Goal: Transaction & Acquisition: Purchase product/service

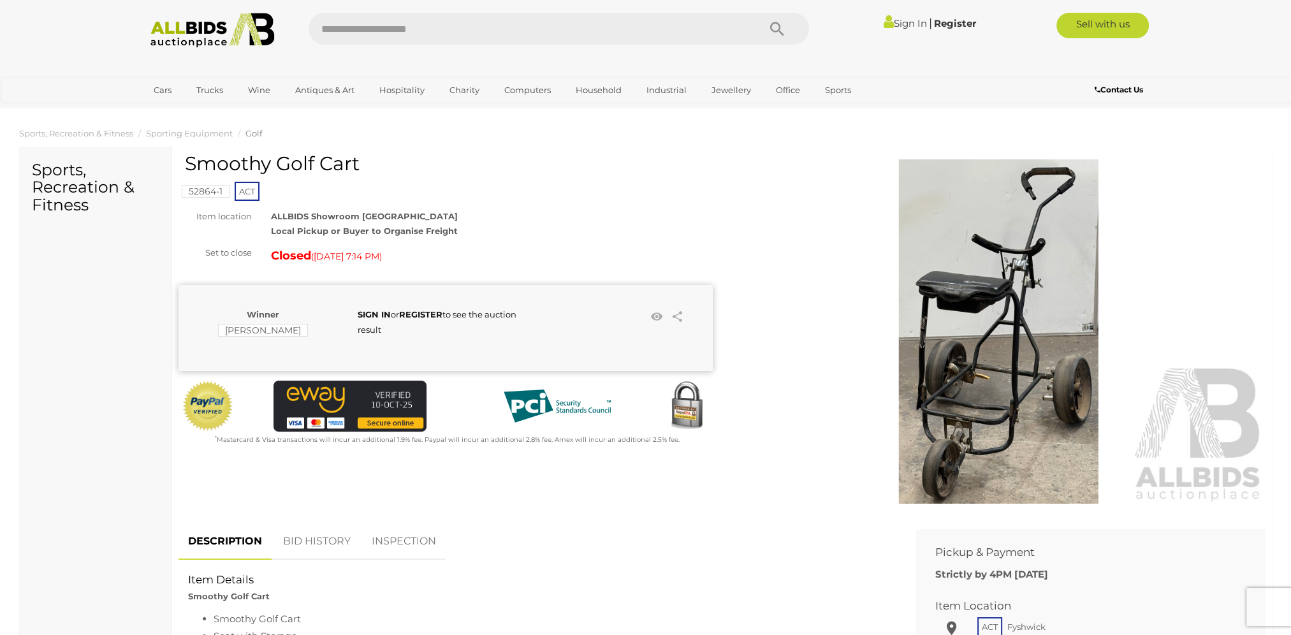
click at [971, 435] on img at bounding box center [999, 331] width 534 height 344
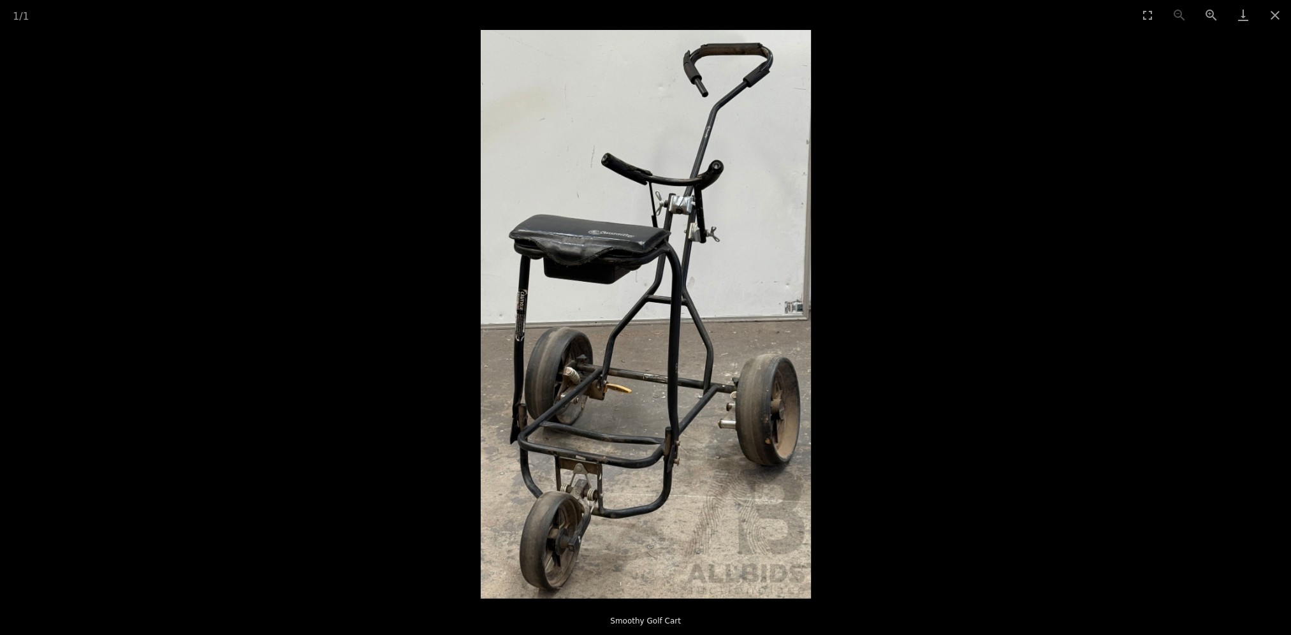
scroll to position [127, 0]
click at [589, 483] on img at bounding box center [646, 314] width 330 height 569
click at [1274, 15] on button "Close gallery" at bounding box center [1275, 15] width 32 height 30
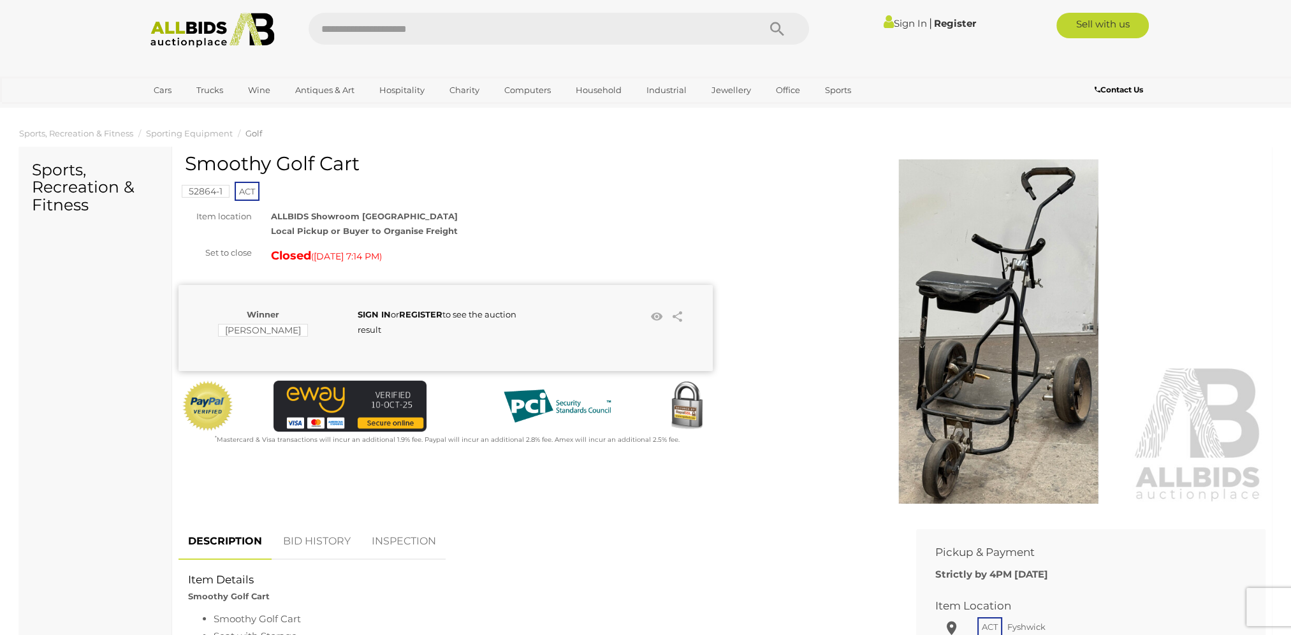
click at [1030, 426] on img at bounding box center [999, 331] width 534 height 344
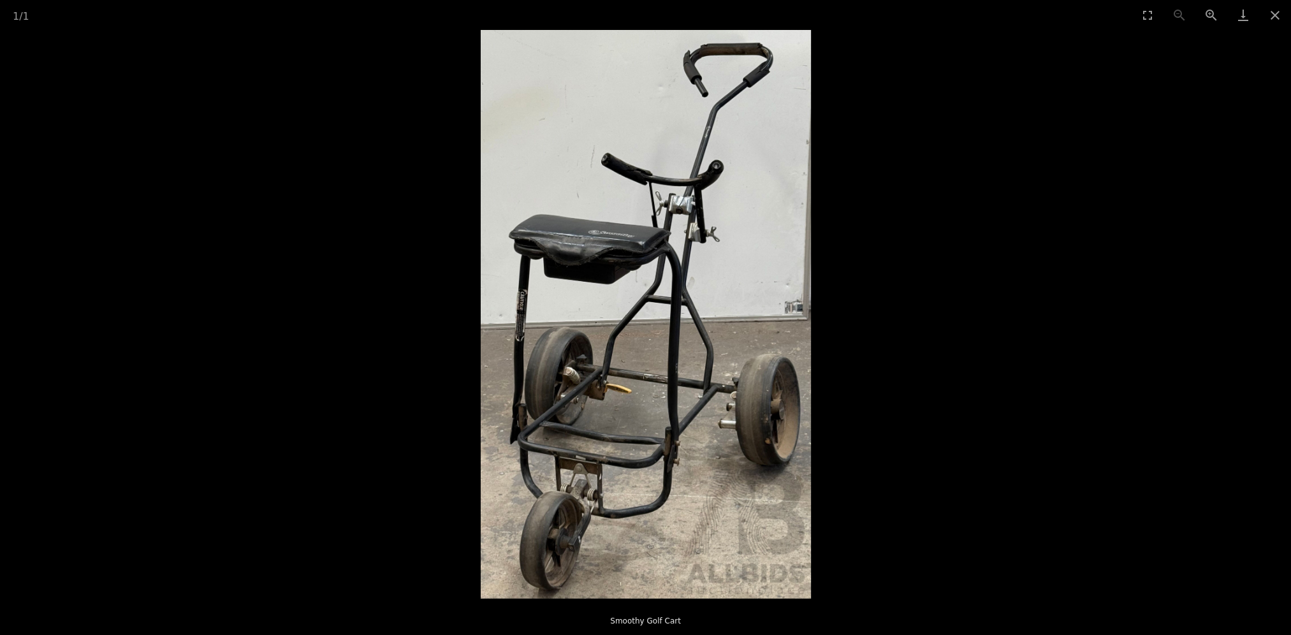
scroll to position [446, 0]
click at [579, 502] on img at bounding box center [646, 314] width 330 height 569
click at [526, 496] on img at bounding box center [646, 314] width 330 height 569
click at [590, 512] on img at bounding box center [646, 314] width 330 height 569
click at [568, 486] on img at bounding box center [646, 314] width 330 height 569
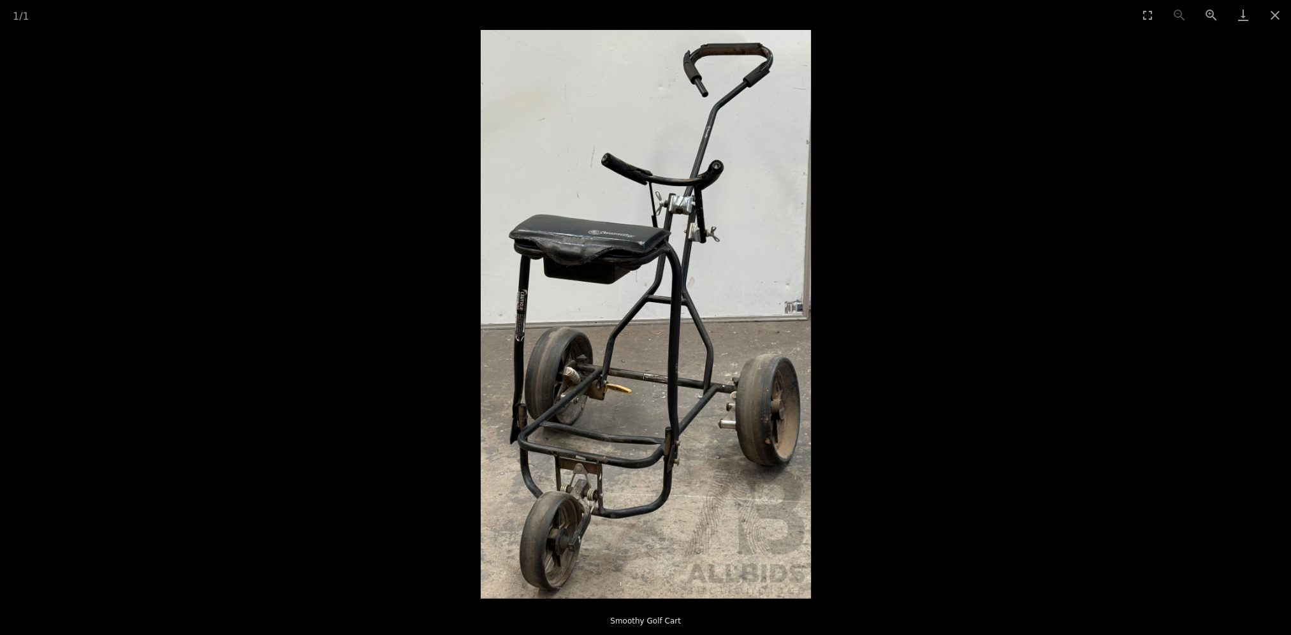
click at [568, 486] on img at bounding box center [646, 314] width 330 height 569
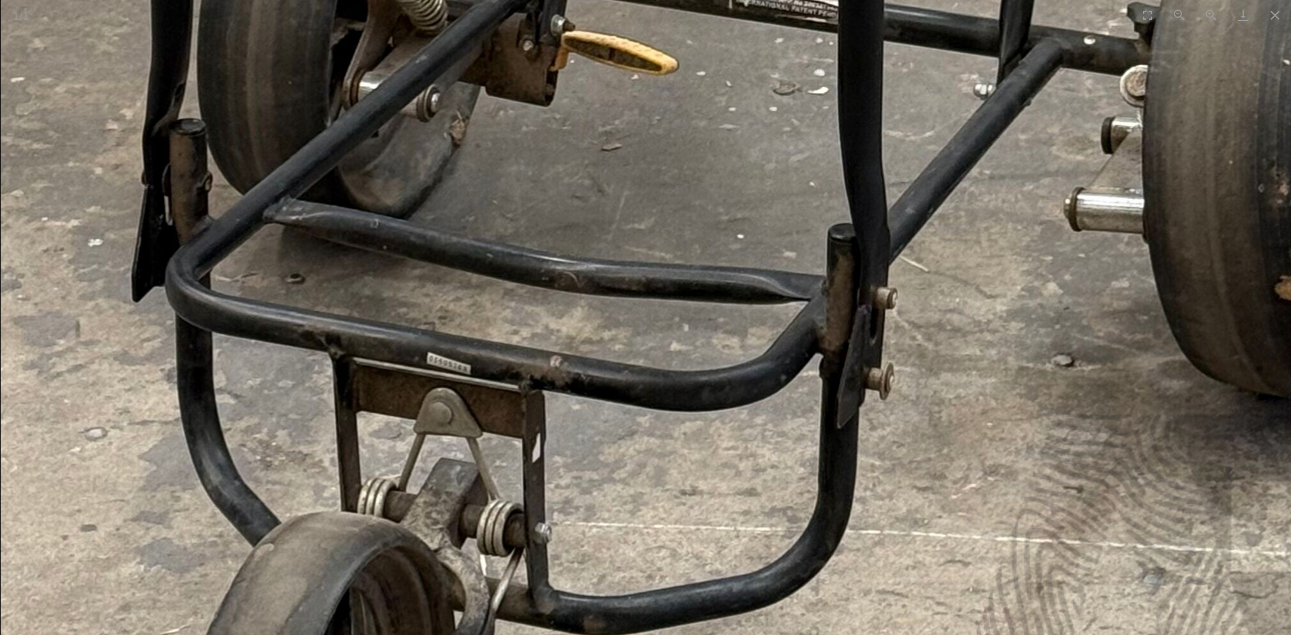
scroll to position [0, 0]
click at [1174, 16] on button "Zoom out" at bounding box center [1179, 15] width 32 height 30
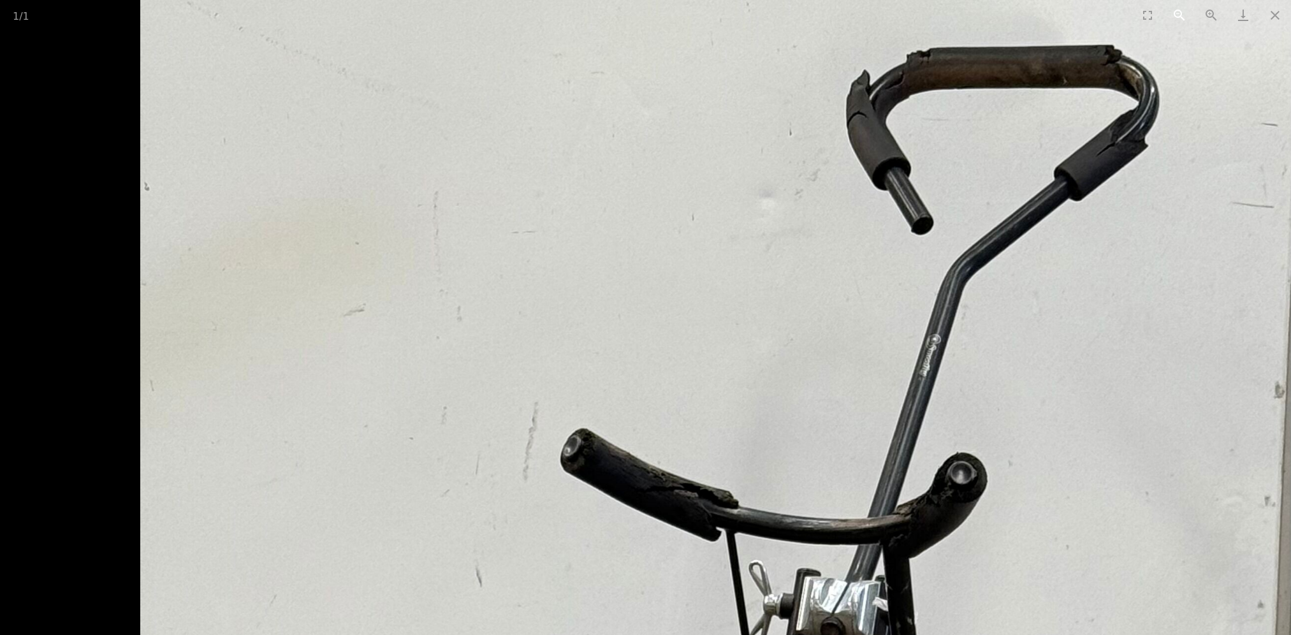
click at [1174, 16] on button "Zoom out" at bounding box center [1179, 15] width 32 height 30
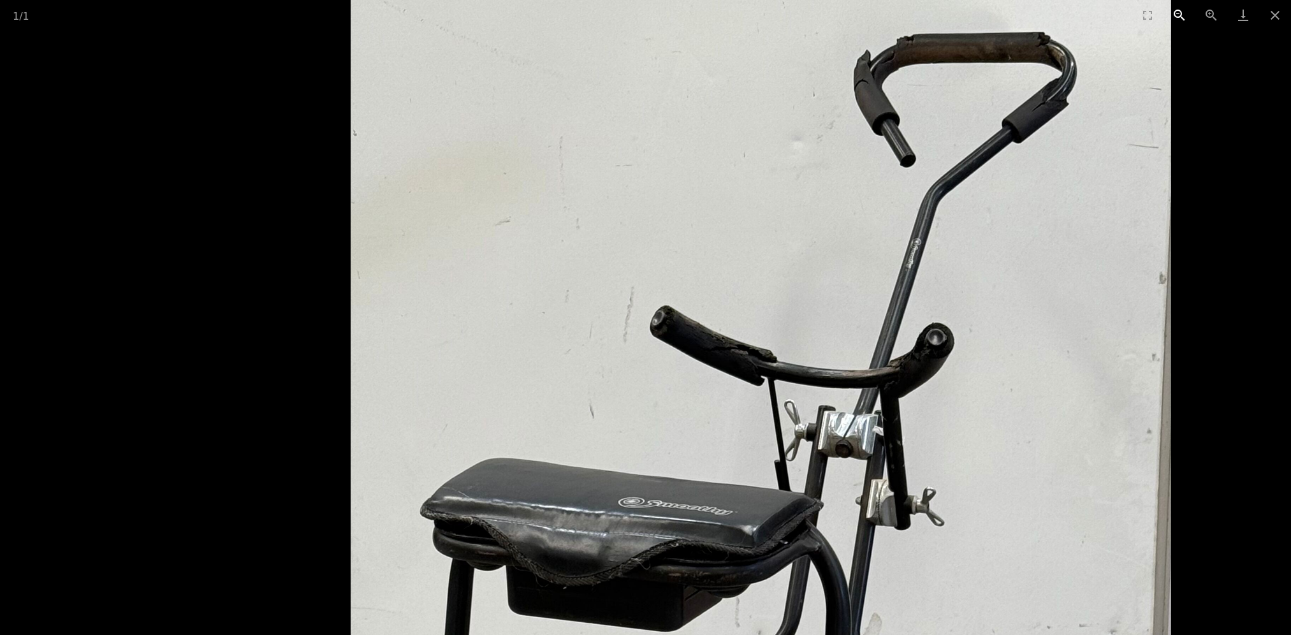
click at [1173, 29] on button "Zoom out" at bounding box center [1179, 15] width 32 height 30
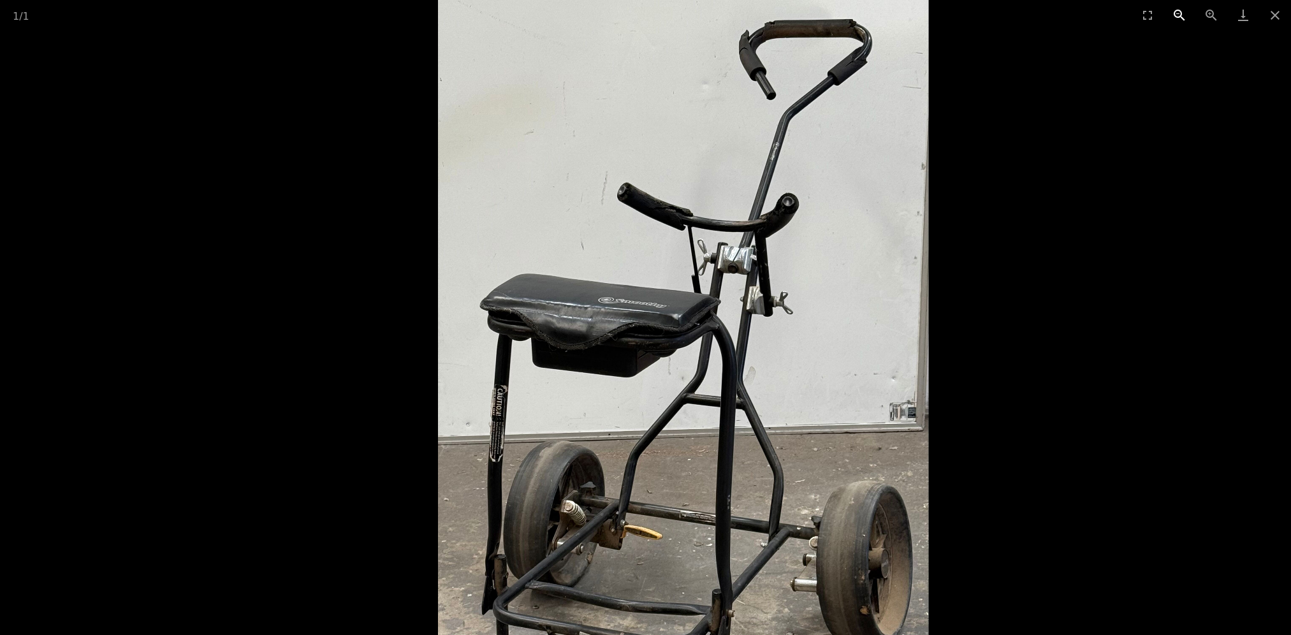
click at [1173, 29] on button "Zoom out" at bounding box center [1179, 15] width 32 height 30
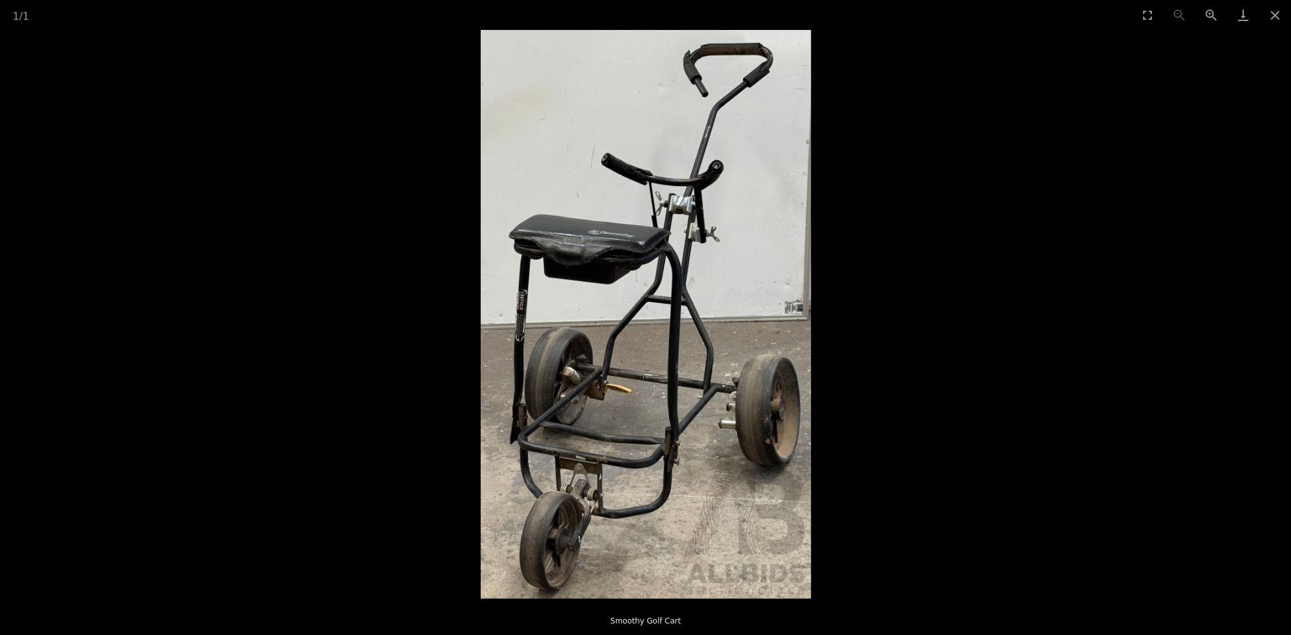
click at [578, 498] on img at bounding box center [646, 314] width 330 height 569
drag, startPoint x: 577, startPoint y: 488, endPoint x: 595, endPoint y: 520, distance: 36.5
click at [590, 525] on img at bounding box center [646, 314] width 330 height 569
click at [1206, 15] on button "Zoom in" at bounding box center [1211, 15] width 32 height 30
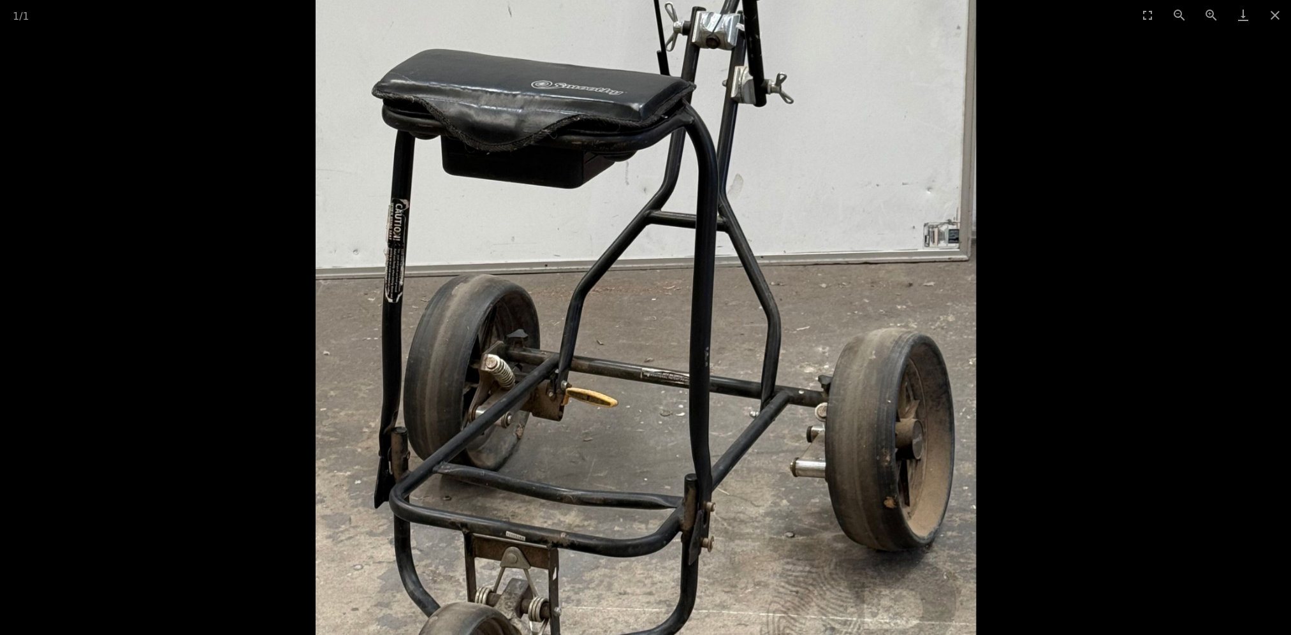
scroll to position [1032, 0]
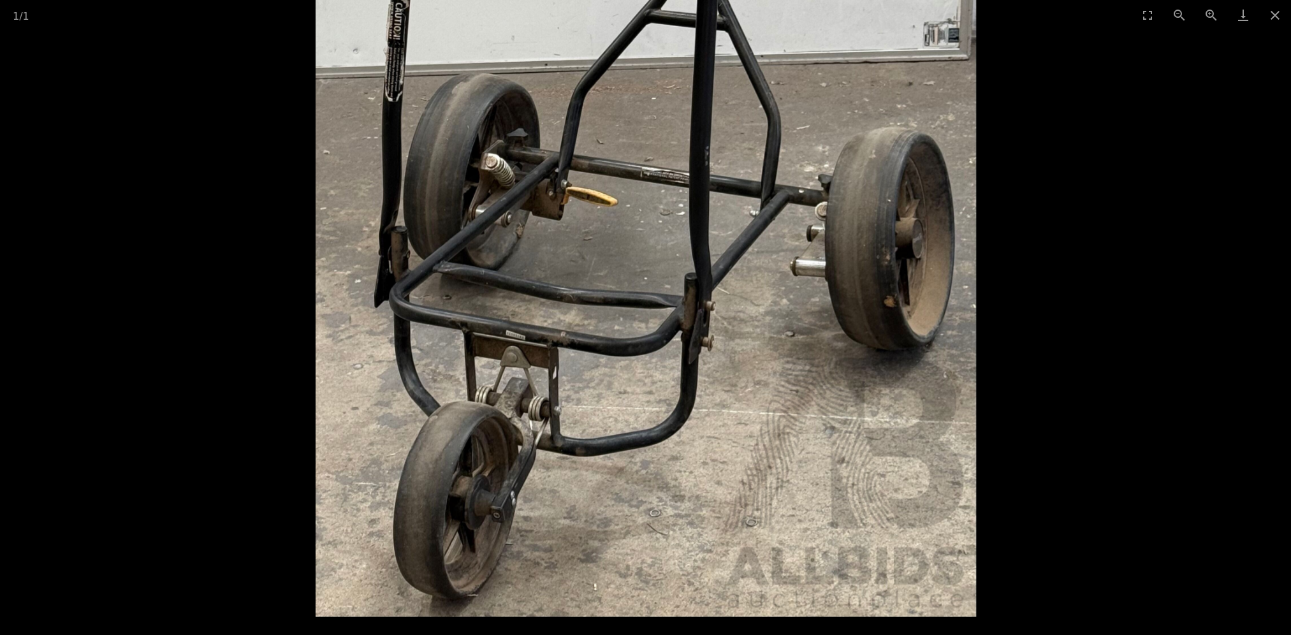
drag, startPoint x: 549, startPoint y: 599, endPoint x: 562, endPoint y: 306, distance: 293.5
click at [562, 306] on img at bounding box center [646, 47] width 660 height 1137
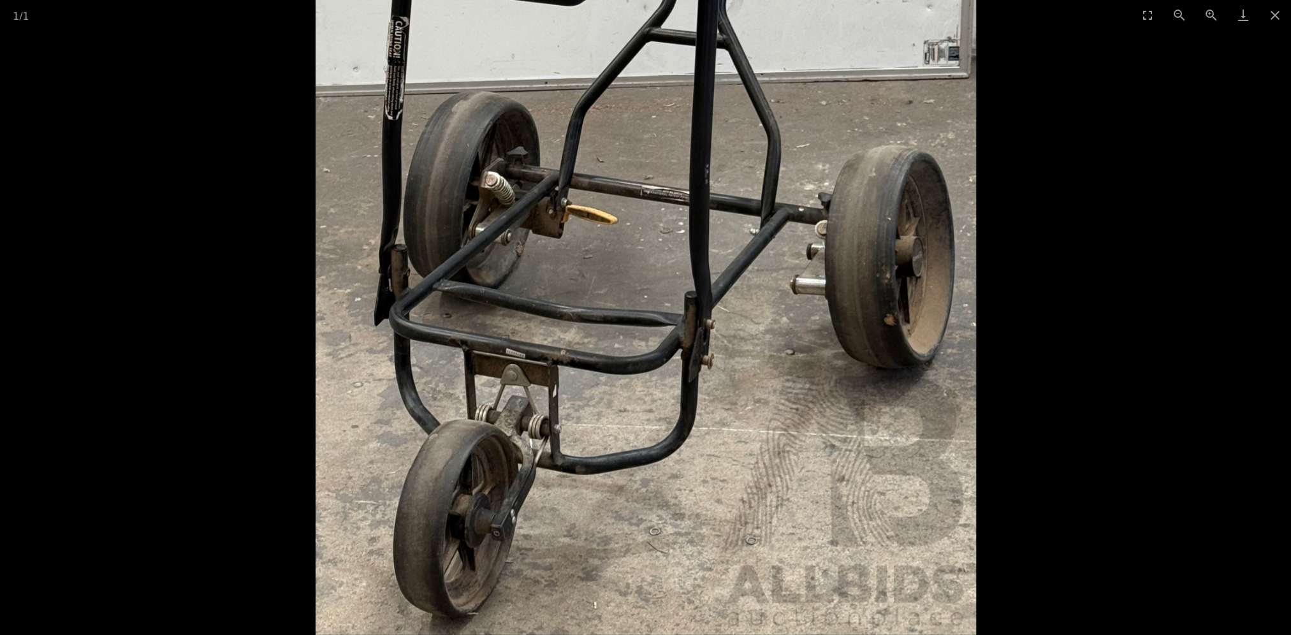
click at [511, 394] on img at bounding box center [646, 66] width 660 height 1137
